Goal: Find specific fact: Find specific fact

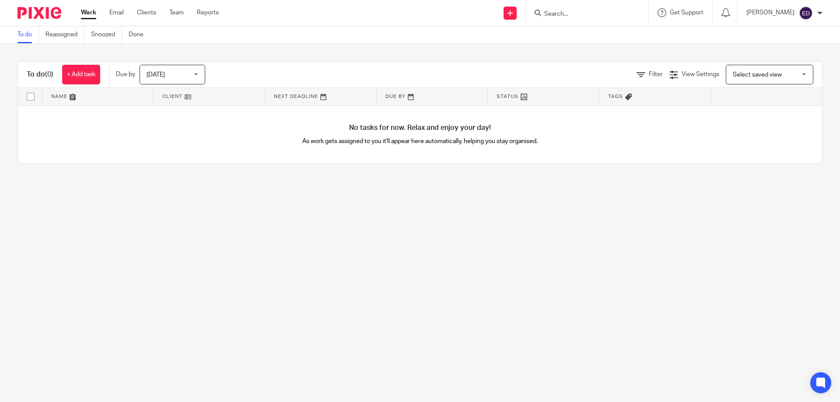
click at [596, 14] on input "Search" at bounding box center [582, 14] width 79 height 8
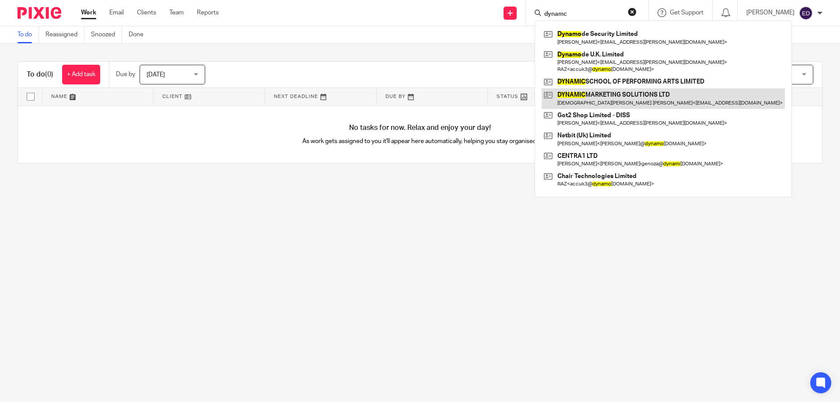
type input "dynamc"
click at [634, 96] on link at bounding box center [662, 98] width 243 height 20
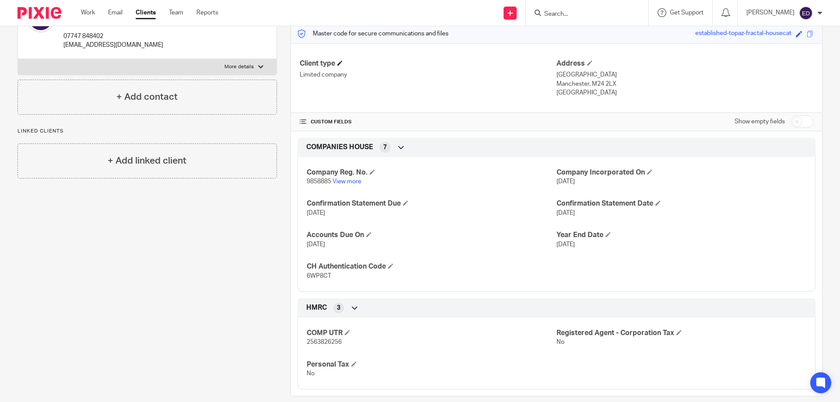
scroll to position [125, 0]
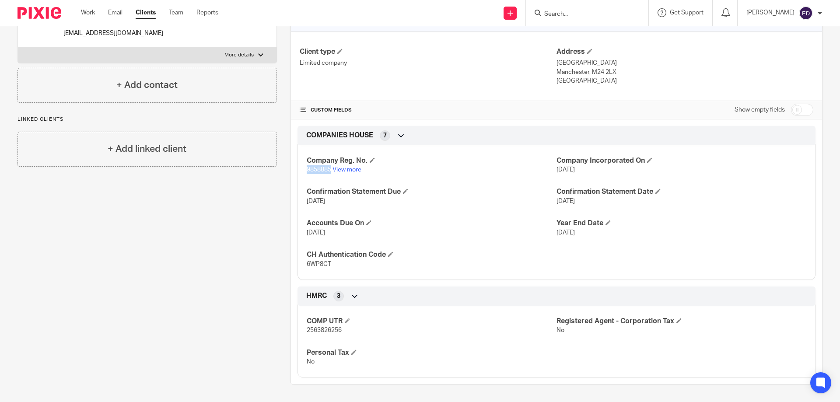
drag, startPoint x: 303, startPoint y: 167, endPoint x: 328, endPoint y: 172, distance: 25.5
click at [328, 172] on div "Company Reg. No. 9858885 View more Company Incorporated On 5 Nov 2015 Confirmat…" at bounding box center [556, 209] width 518 height 141
copy span "9858885"
drag, startPoint x: 303, startPoint y: 267, endPoint x: 328, endPoint y: 269, distance: 25.0
click at [328, 269] on div "Company Reg. No. 9858885 View more Company Incorporated On 5 Nov 2015 Confirmat…" at bounding box center [556, 209] width 518 height 141
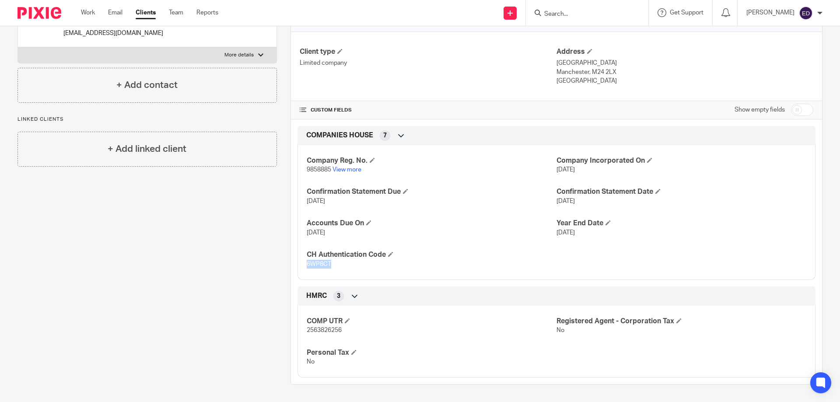
copy span "6WP8CT"
